Goal: Find specific page/section: Find specific page/section

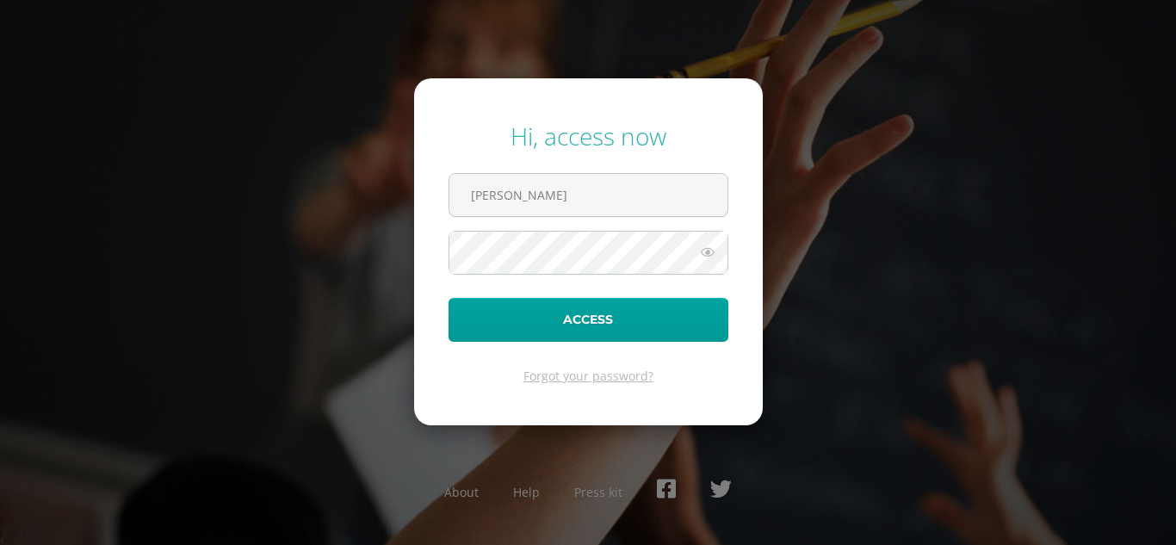
type input "[EMAIL_ADDRESS][DOMAIN_NAME]"
click at [448, 298] on button "Access" at bounding box center [588, 320] width 280 height 44
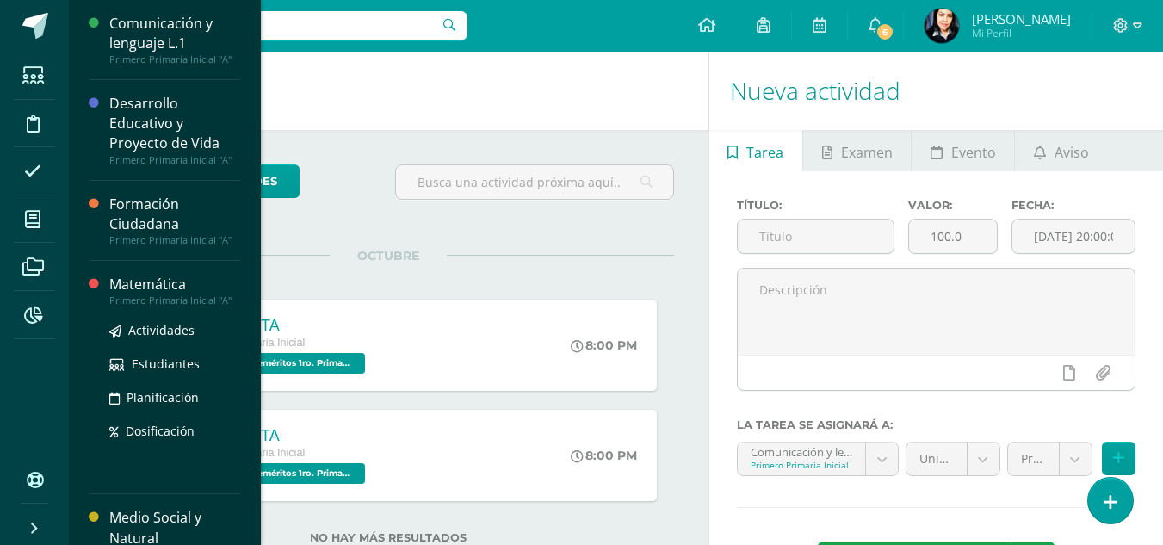
click at [139, 288] on div "Matemática" at bounding box center [174, 285] width 131 height 20
